Goal: Task Accomplishment & Management: Manage account settings

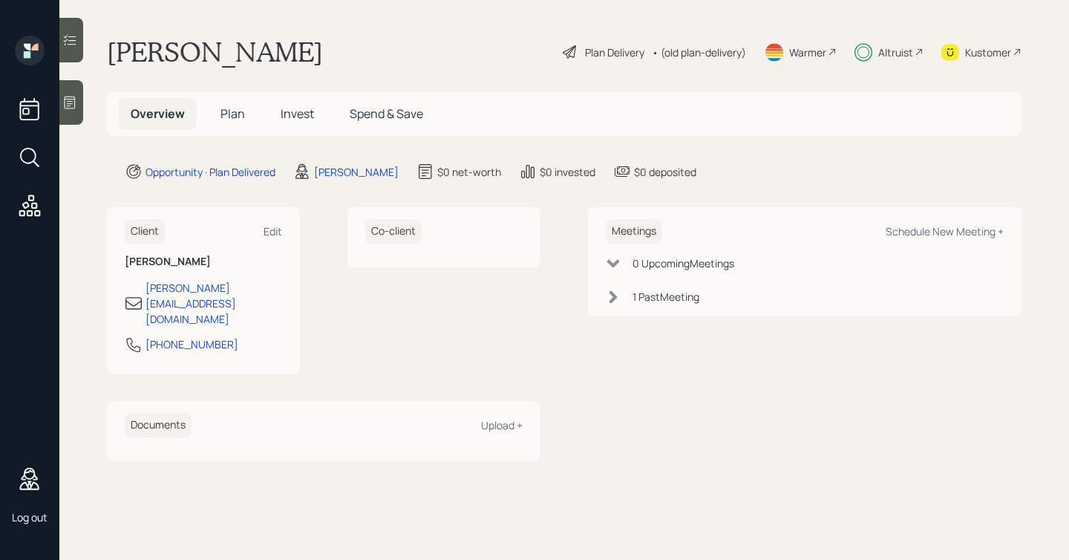
click at [231, 115] on span "Plan" at bounding box center [233, 113] width 25 height 16
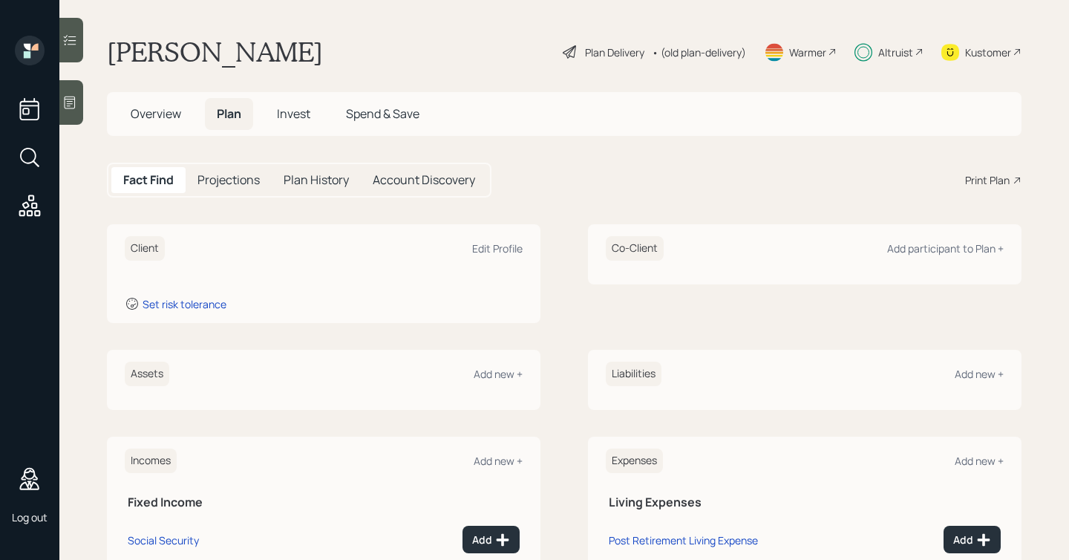
click at [276, 121] on h5 "Invest" at bounding box center [293, 114] width 57 height 32
